Goal: Find contact information: Find contact information

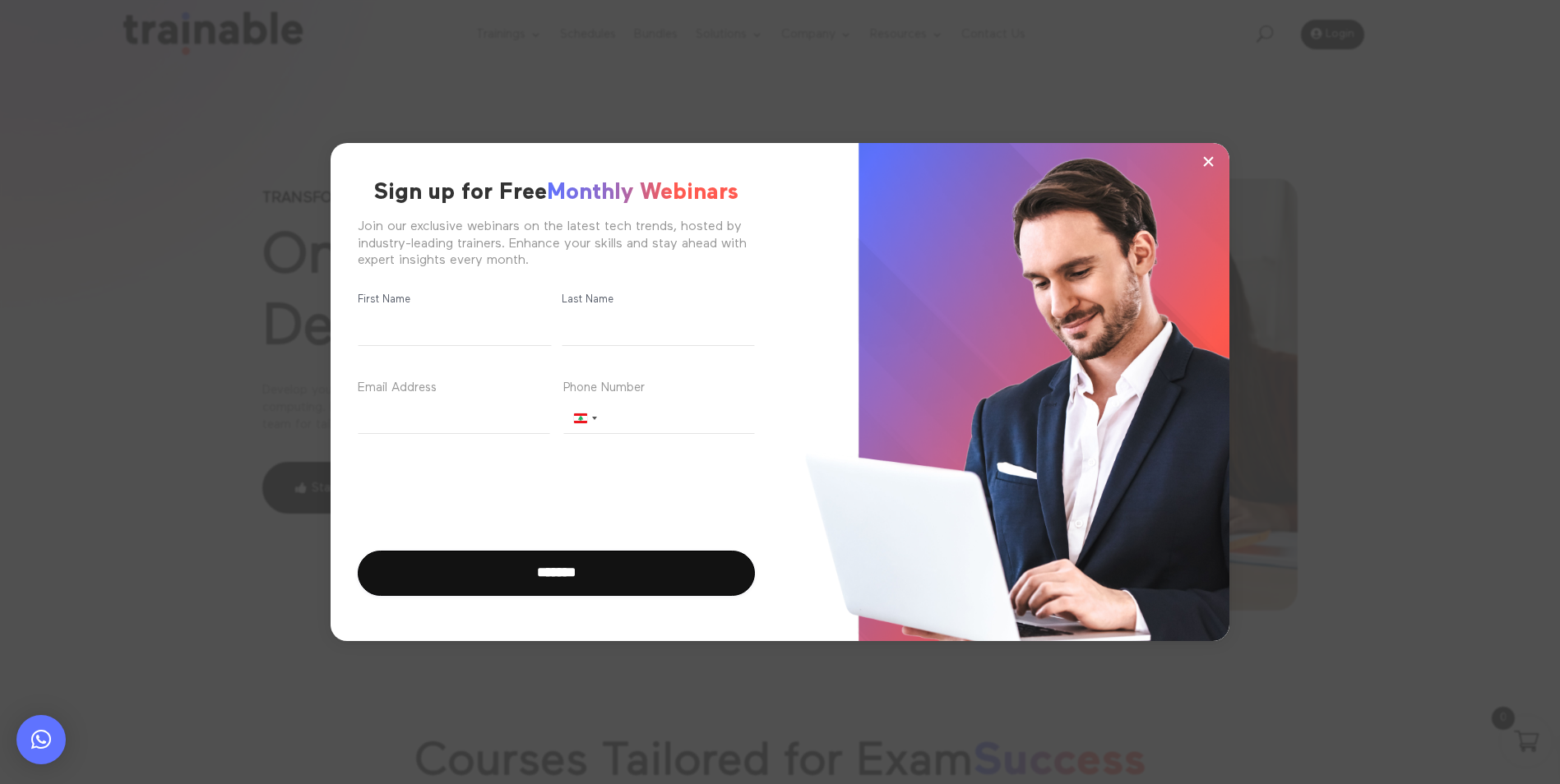
click at [1200, 154] on button "×" at bounding box center [1209, 161] width 25 height 25
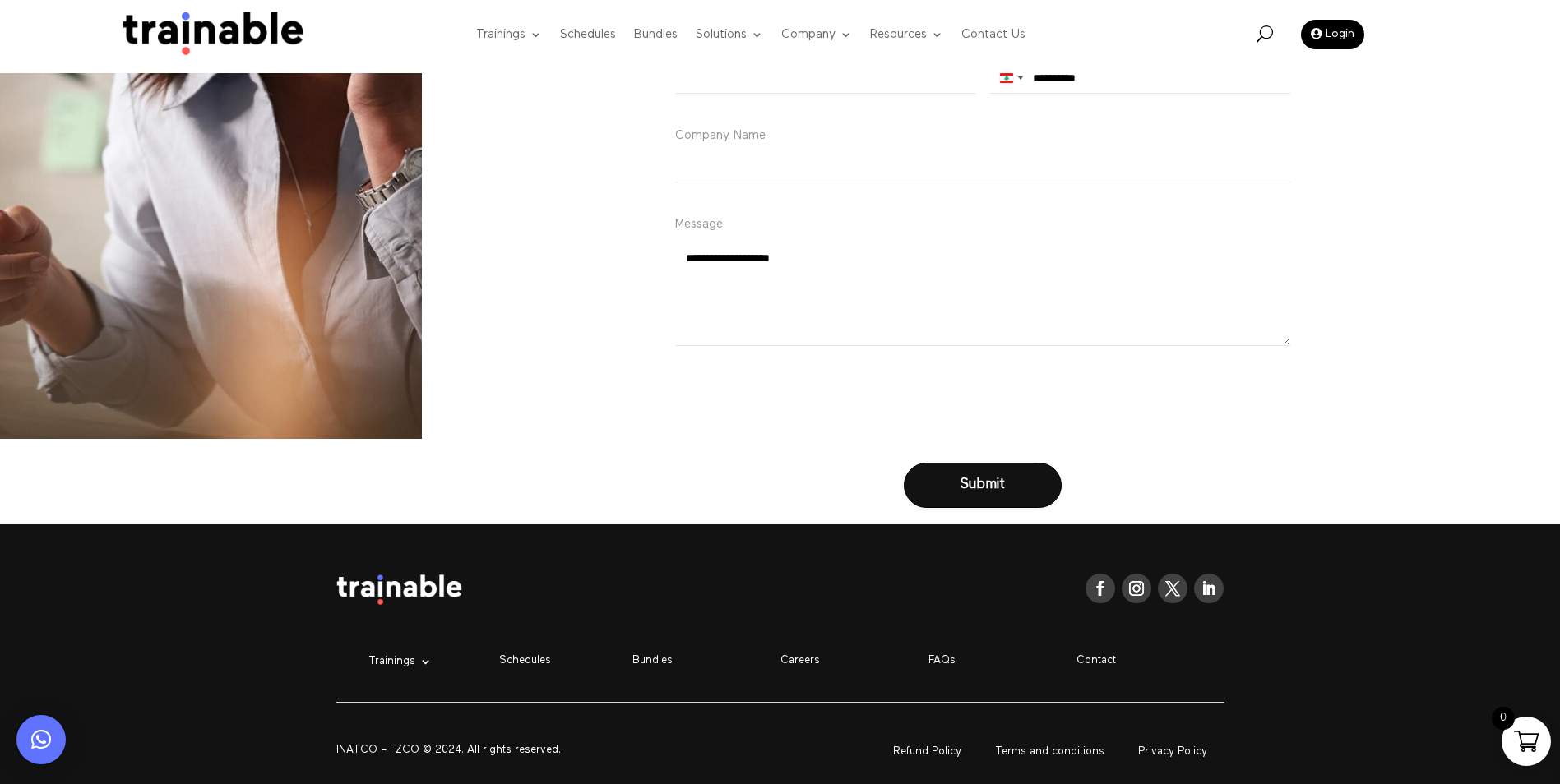
scroll to position [6601, 0]
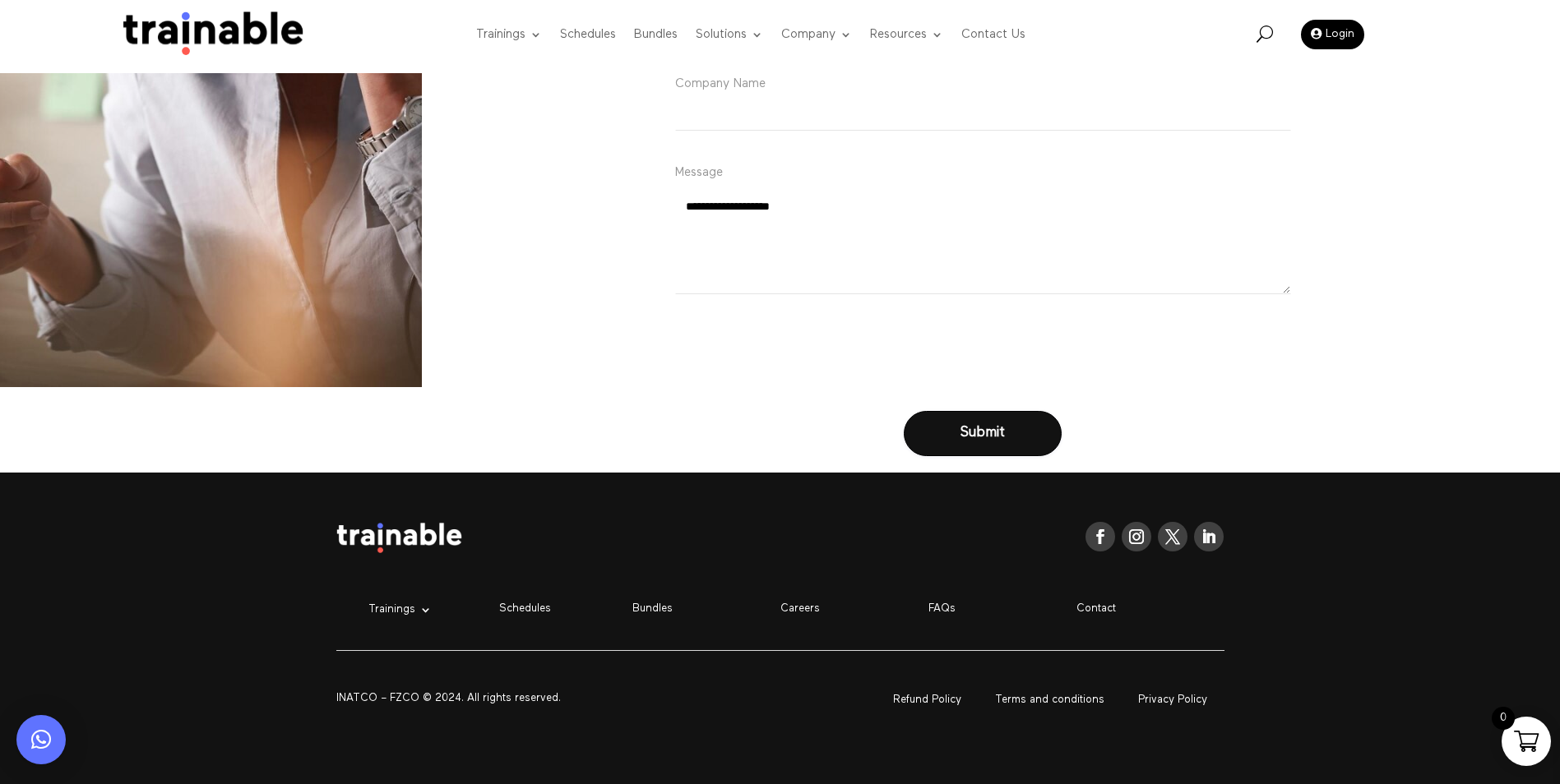
click at [1096, 616] on div "Trainings Microsoft EC-Council Project Management Institute PMI Artificial Inte…" at bounding box center [780, 613] width 888 height 67
click at [1085, 606] on p "Contact" at bounding box center [1149, 609] width 148 height 14
